Goal: Obtain resource: Obtain resource

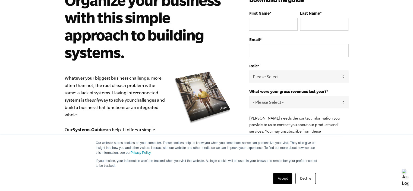
scroll to position [45, 0]
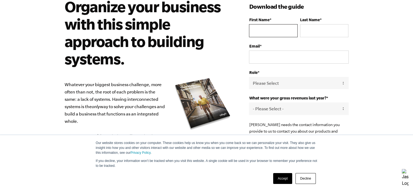
click at [285, 33] on input "First Name *" at bounding box center [273, 30] width 48 height 13
type input "Jerry"
type input "Mcgill"
type input "jerrydmcgill@gmail.com"
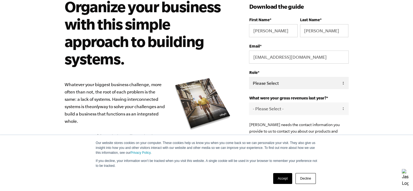
click at [311, 82] on select "Please Select Owner Partner / Co-Owner Executive Employee / Other" at bounding box center [298, 83] width 99 height 12
select select "Owner"
click at [249, 77] on select "Please Select Owner Partner / Co-Owner Executive Employee / Other" at bounding box center [298, 83] width 99 height 12
click at [274, 107] on select "- Please Select - 0-75K 76-150K 151-275K 276-500K 501-750K 751-1M 1-2.5M 2.5-5M…" at bounding box center [298, 108] width 99 height 12
select select "1-2.5M"
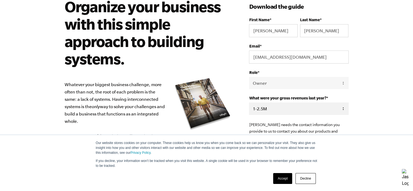
click at [249, 102] on select "- Please Select - 0-75K 76-150K 151-275K 276-500K 501-750K 751-1M 1-2.5M 2.5-5M…" at bounding box center [298, 108] width 99 height 12
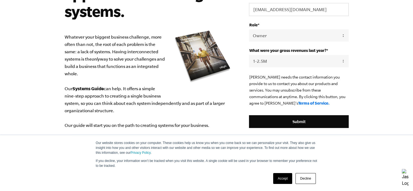
scroll to position [109, 0]
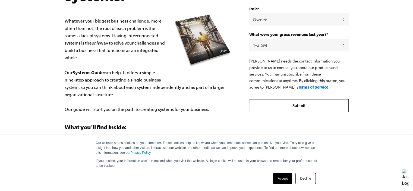
click at [297, 106] on input "Submit" at bounding box center [298, 105] width 99 height 13
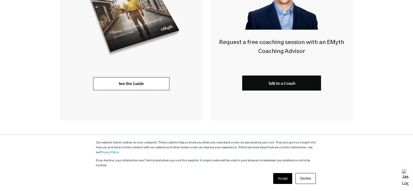
scroll to position [198, 0]
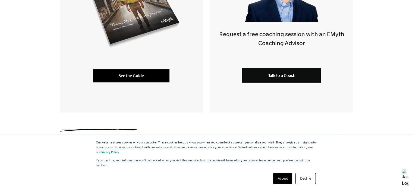
click at [140, 76] on link "See the Guide" at bounding box center [131, 75] width 76 height 13
